Goal: Find contact information: Find contact information

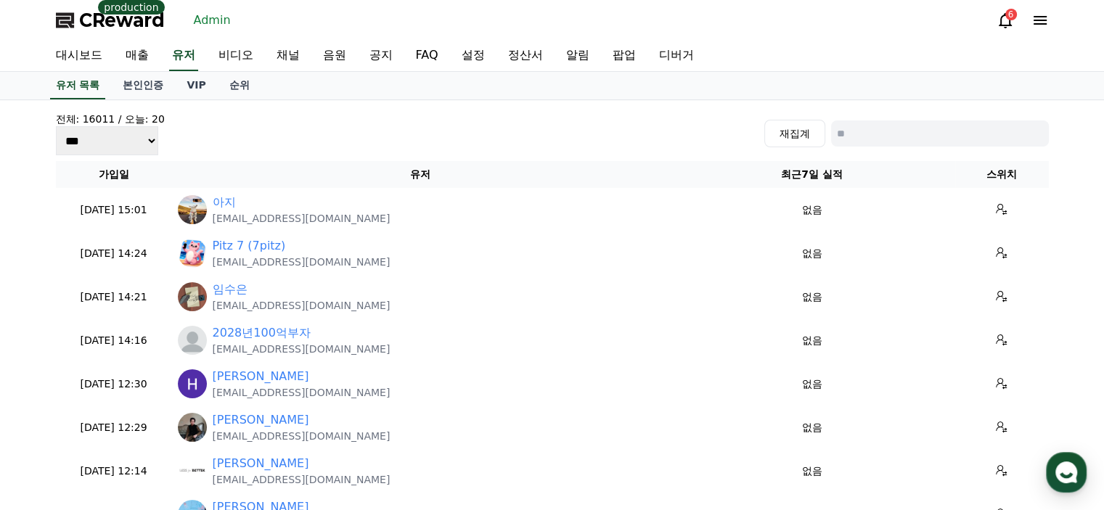
click at [193, 60] on link "유저" at bounding box center [183, 56] width 29 height 30
click at [98, 89] on link "유저 목록" at bounding box center [78, 86] width 56 height 28
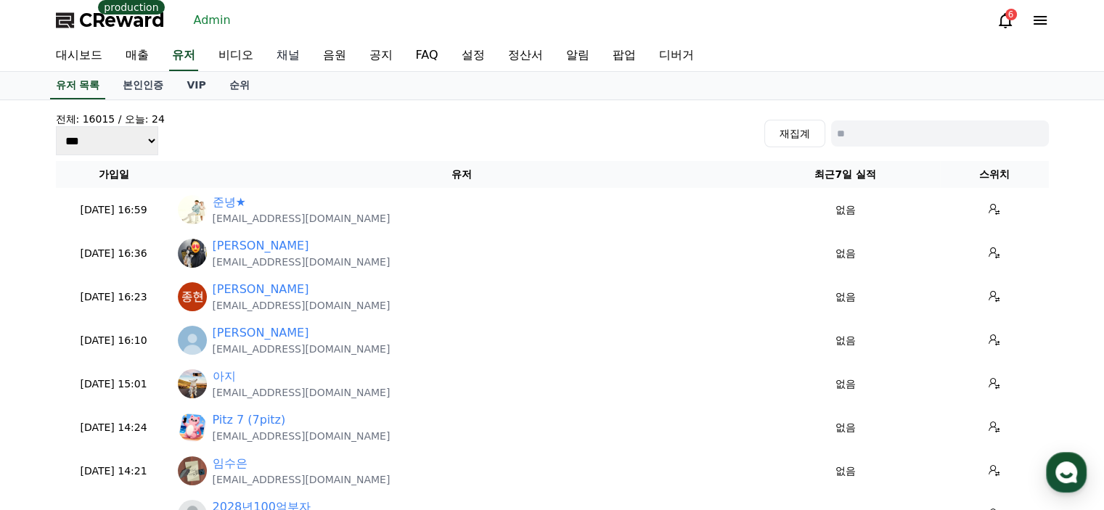
click at [291, 46] on link "채널" at bounding box center [288, 56] width 46 height 30
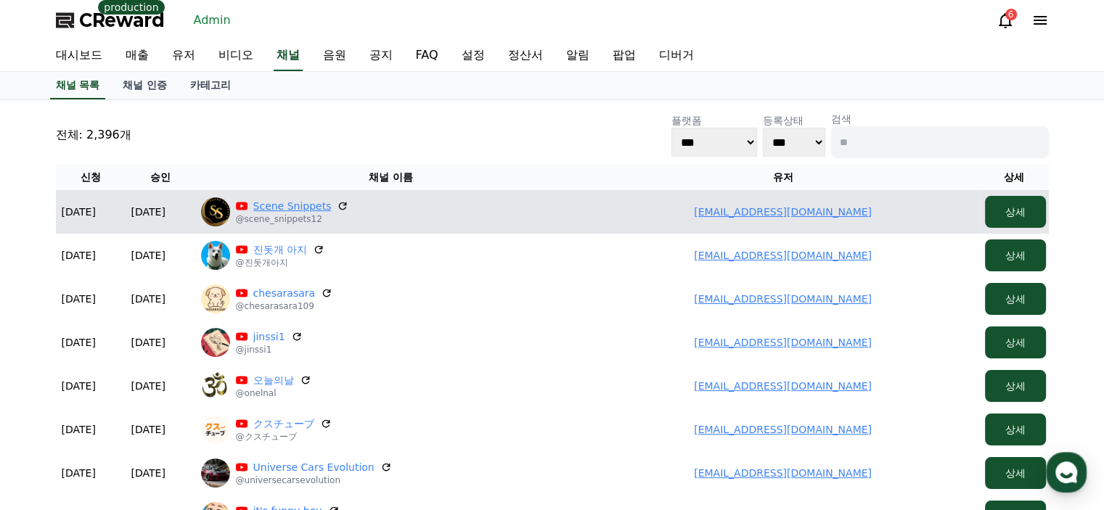
click at [301, 203] on link "Scene Snippets" at bounding box center [292, 206] width 78 height 15
drag, startPoint x: 868, startPoint y: 211, endPoint x: 714, endPoint y: 202, distance: 154.1
click at [714, 202] on td "[EMAIL_ADDRESS][DOMAIN_NAME]" at bounding box center [783, 212] width 392 height 44
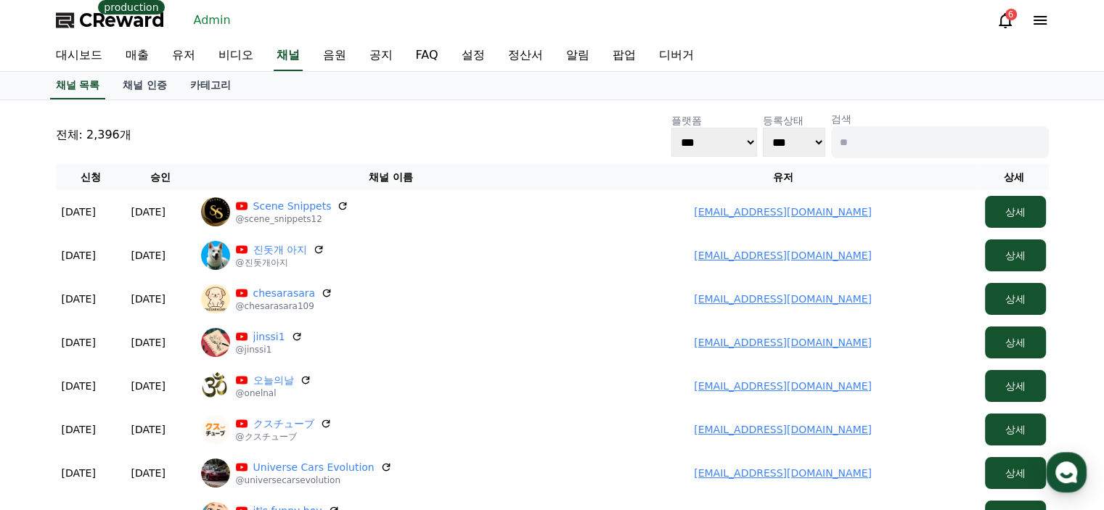
copy link "[EMAIL_ADDRESS][DOMAIN_NAME]"
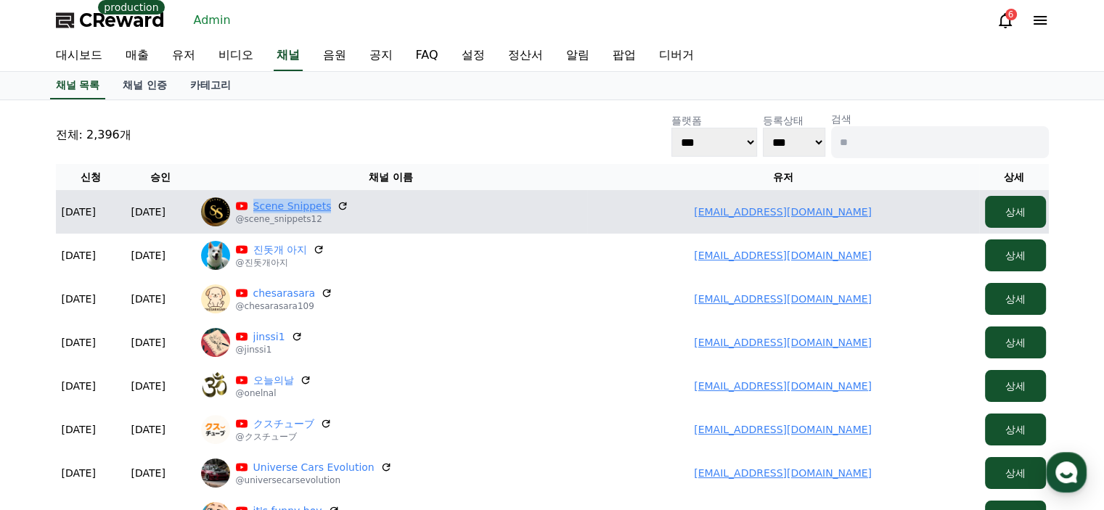
drag, startPoint x: 327, startPoint y: 200, endPoint x: 255, endPoint y: 200, distance: 71.8
click at [255, 200] on p "Scene Snippets" at bounding box center [292, 206] width 113 height 15
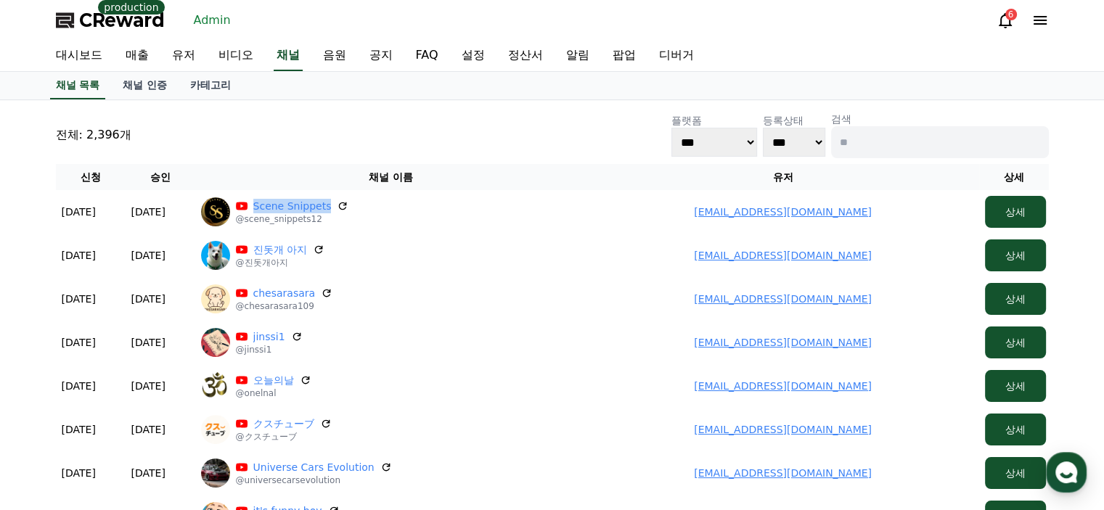
copy div "Scene Snippets"
